Goal: Check status: Check status

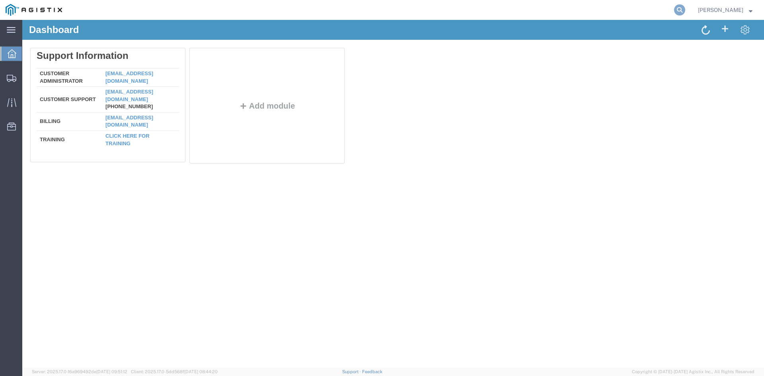
drag, startPoint x: 684, startPoint y: 8, endPoint x: 690, endPoint y: 6, distance: 5.4
click at [685, 6] on icon at bounding box center [679, 9] width 11 height 11
paste input "55672156"
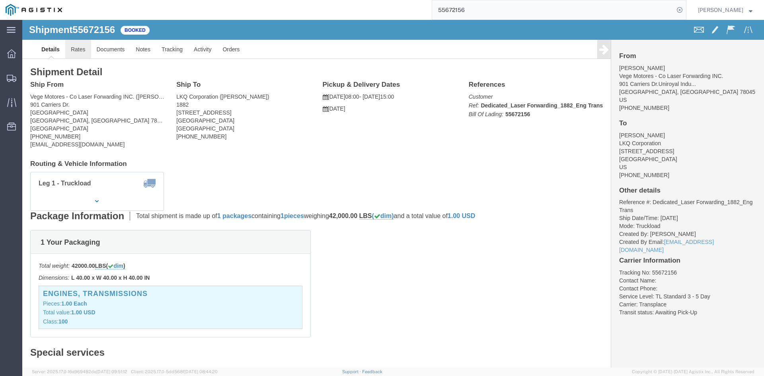
click link "Rates"
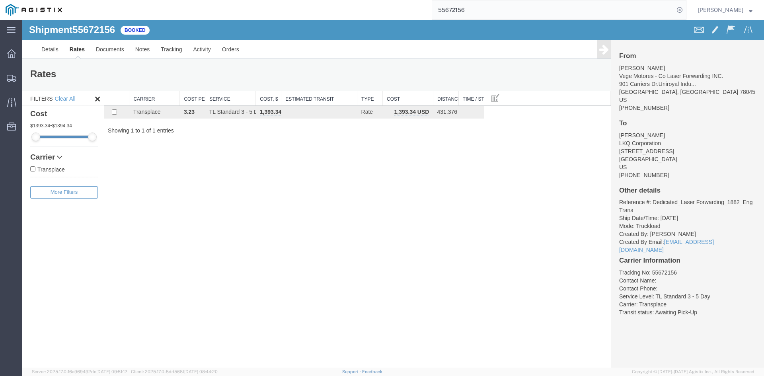
click at [483, 15] on input "55672156" at bounding box center [553, 9] width 242 height 19
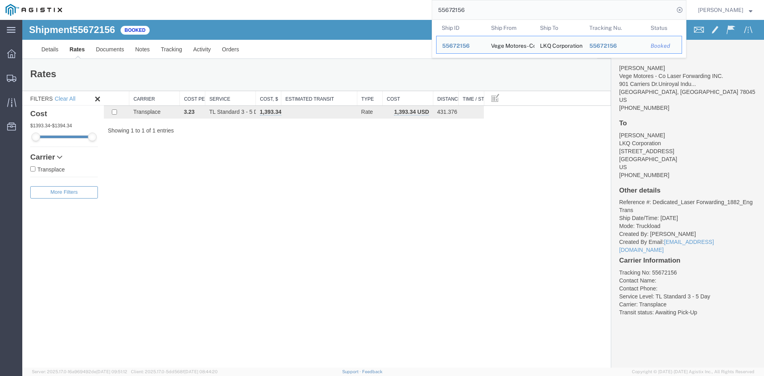
drag, startPoint x: 507, startPoint y: 8, endPoint x: 371, endPoint y: 6, distance: 136.1
click at [371, 6] on div "55672156 Ship ID Ship From Ship To Tracking Nu. Status Ship ID 55672156 Ship Fr…" at bounding box center [377, 10] width 619 height 20
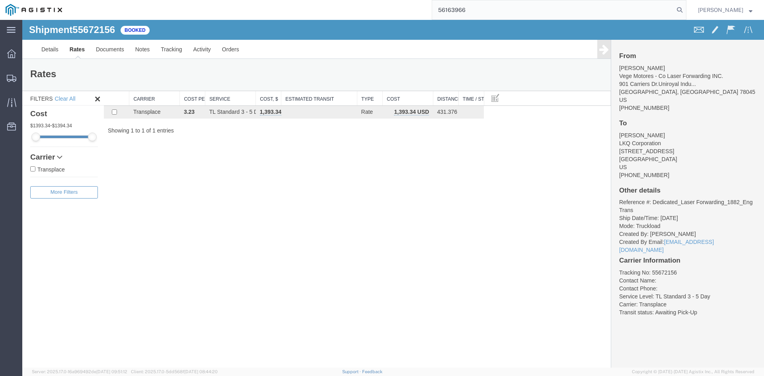
type input "56163966"
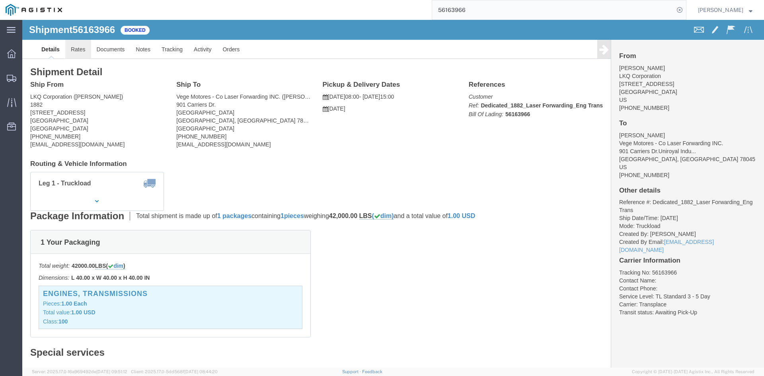
click link "Rates"
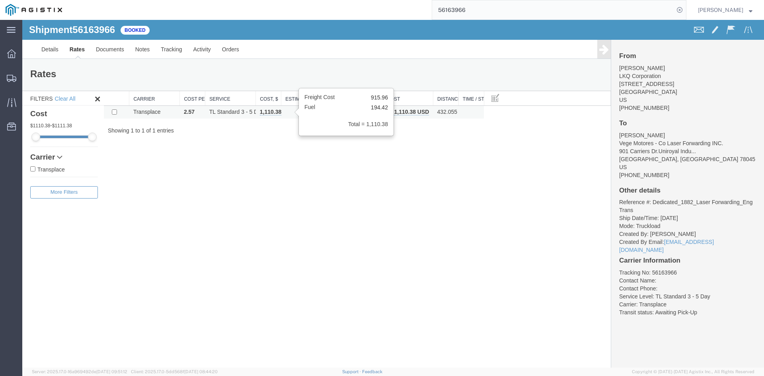
click at [267, 115] on span "1,110.38 USD" at bounding box center [277, 112] width 35 height 7
